Goal: Information Seeking & Learning: Learn about a topic

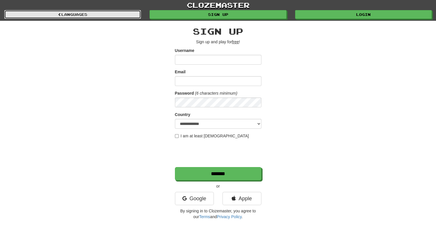
click at [115, 16] on link "Languages" at bounding box center [72, 14] width 136 height 9
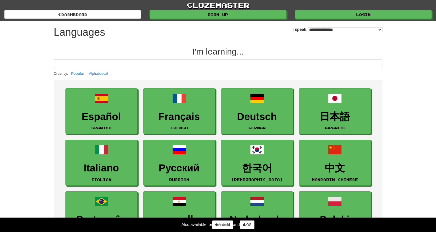
select select "*******"
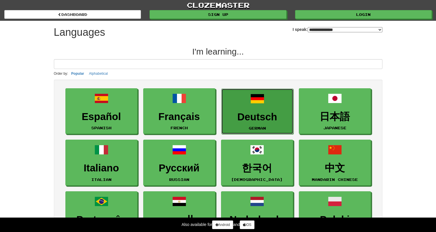
click at [237, 109] on link "Deutsch German" at bounding box center [257, 111] width 72 height 46
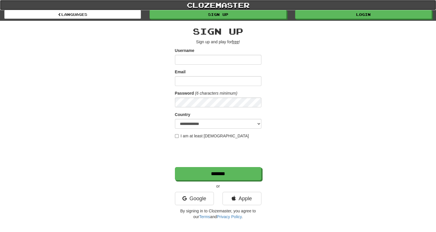
click at [216, 6] on link "clozemaster" at bounding box center [218, 5] width 436 height 10
